Goal: Task Accomplishment & Management: Complete application form

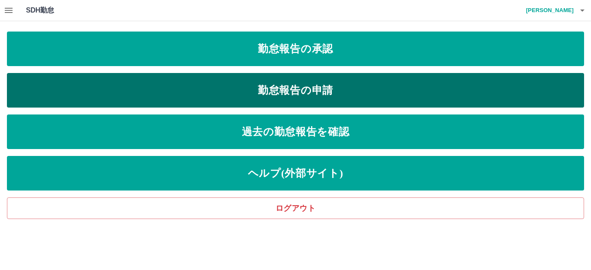
click at [260, 94] on link "勤怠報告の申請" at bounding box center [295, 90] width 577 height 35
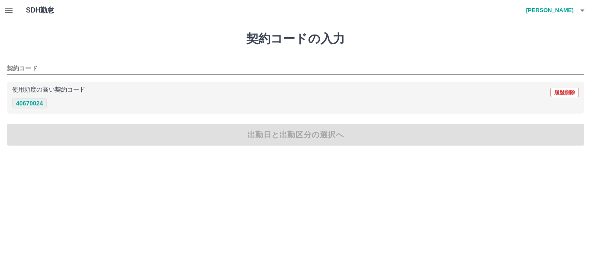
click at [28, 107] on button "40670024" at bounding box center [29, 103] width 35 height 10
type input "********"
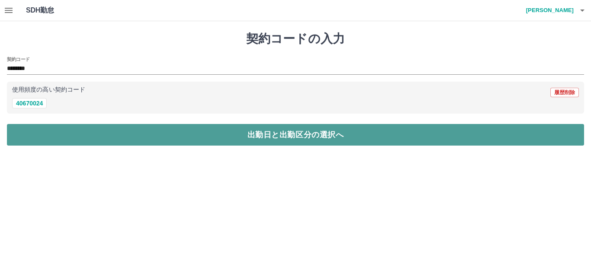
click at [205, 137] on button "出勤日と出勤区分の選択へ" at bounding box center [295, 135] width 577 height 22
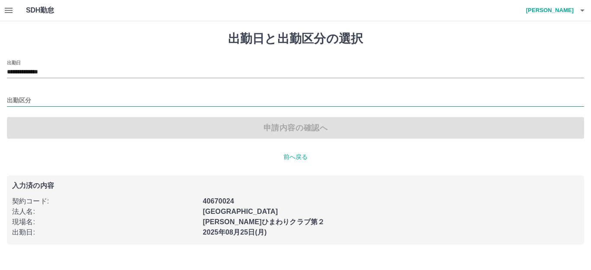
click at [38, 102] on input "出勤区分" at bounding box center [295, 101] width 577 height 11
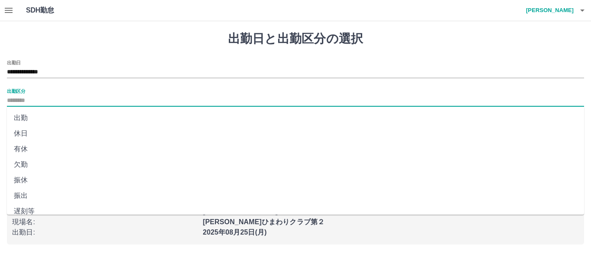
click at [35, 118] on li "出勤" at bounding box center [295, 118] width 577 height 16
type input "**"
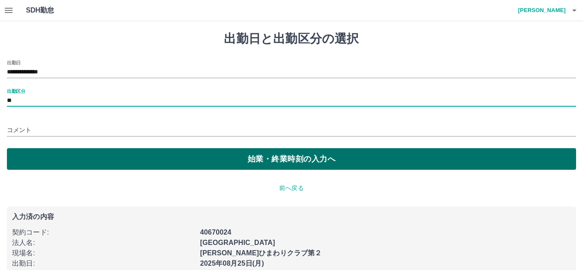
click at [98, 165] on button "始業・終業時刻の入力へ" at bounding box center [291, 159] width 569 height 22
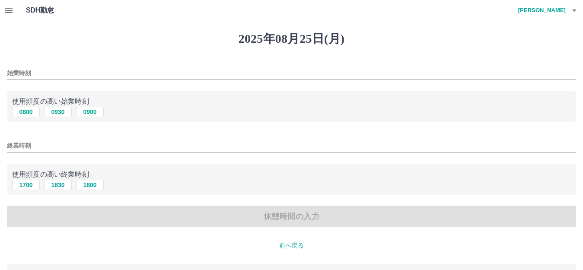
click at [39, 75] on input "始業時刻" at bounding box center [291, 73] width 569 height 13
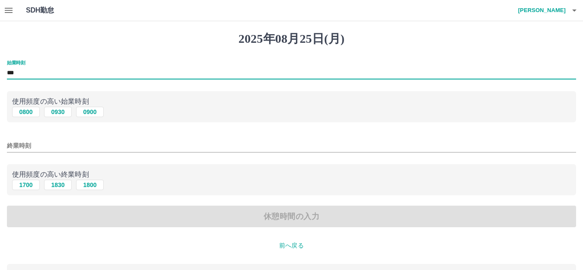
type input "***"
click at [67, 150] on input "終業時刻" at bounding box center [291, 146] width 569 height 13
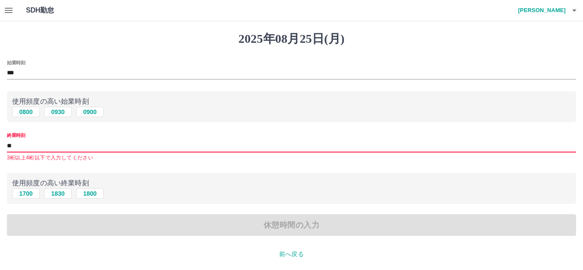
type input "*"
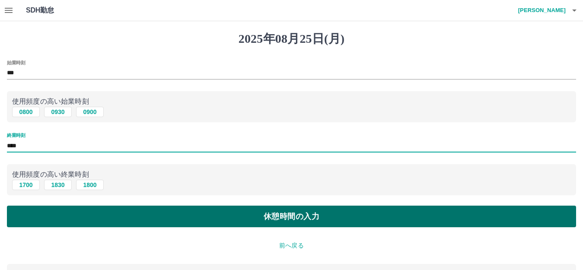
type input "****"
click at [241, 210] on button "休憩時間の入力" at bounding box center [291, 217] width 569 height 22
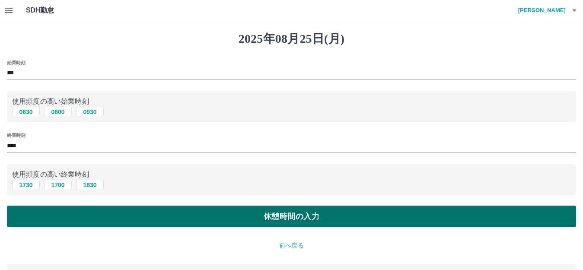
type input "****"
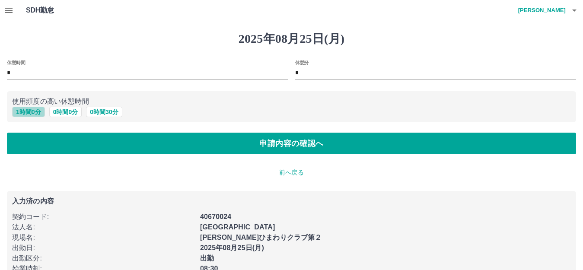
click at [22, 109] on button "1 時間 0 分" at bounding box center [28, 112] width 33 height 10
type input "*"
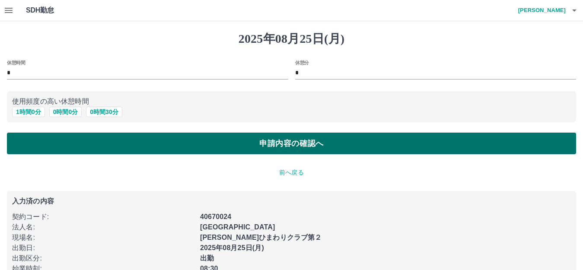
click at [118, 147] on button "申請内容の確認へ" at bounding box center [291, 144] width 569 height 22
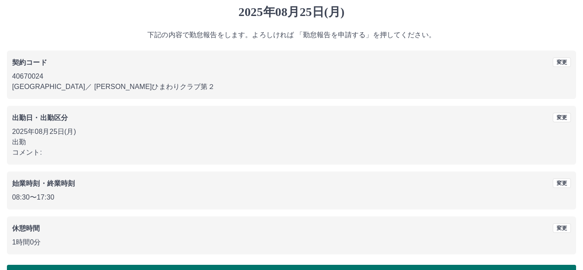
scroll to position [54, 0]
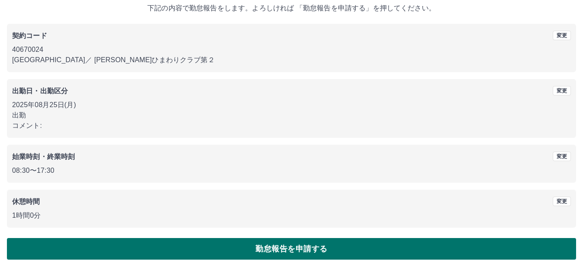
click at [270, 248] on button "勤怠報告を申請する" at bounding box center [291, 249] width 569 height 22
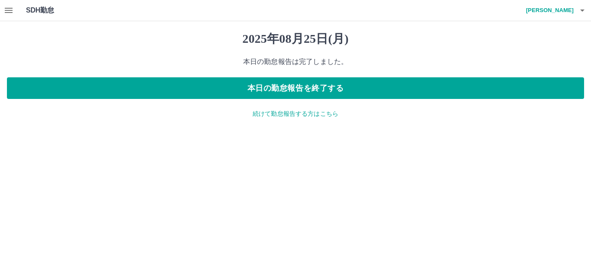
click at [13, 8] on icon "button" at bounding box center [8, 10] width 10 height 10
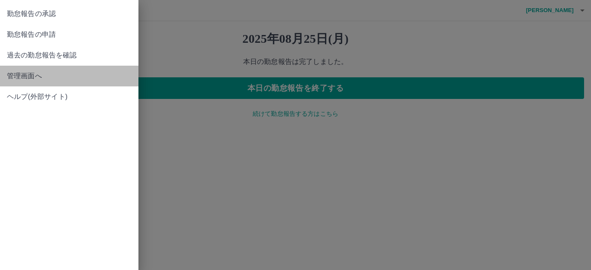
click at [22, 70] on link "管理画面へ" at bounding box center [69, 76] width 138 height 21
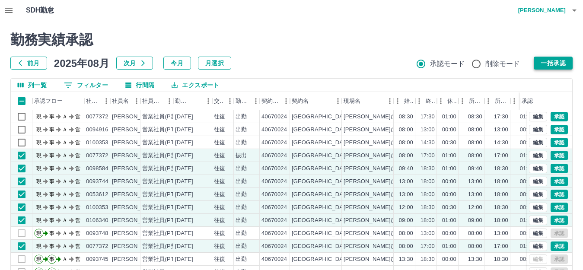
click at [551, 64] on button "一括承認" at bounding box center [553, 63] width 39 height 13
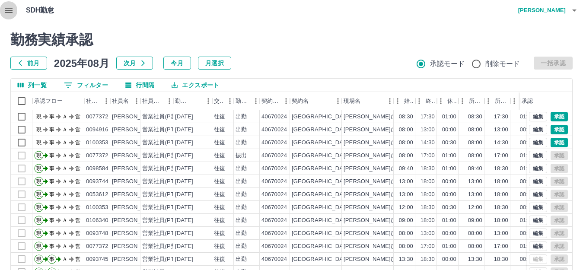
click at [12, 11] on icon "button" at bounding box center [9, 10] width 8 height 5
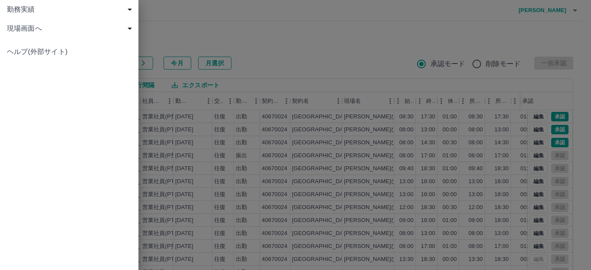
click at [31, 30] on span "現場画面へ" at bounding box center [71, 28] width 128 height 10
click at [32, 50] on span "現場画面へ" at bounding box center [74, 47] width 116 height 10
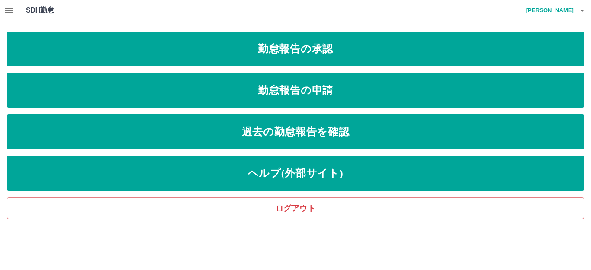
click at [7, 11] on icon "button" at bounding box center [9, 10] width 8 height 5
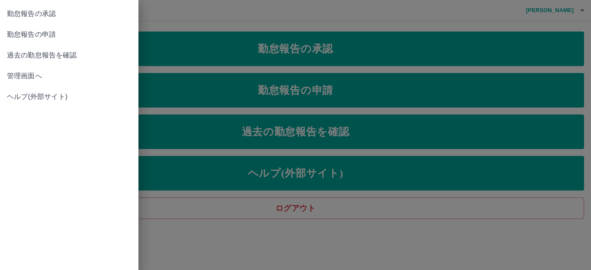
click at [36, 83] on link "管理画面へ" at bounding box center [69, 76] width 138 height 21
